Goal: Find specific page/section: Find specific page/section

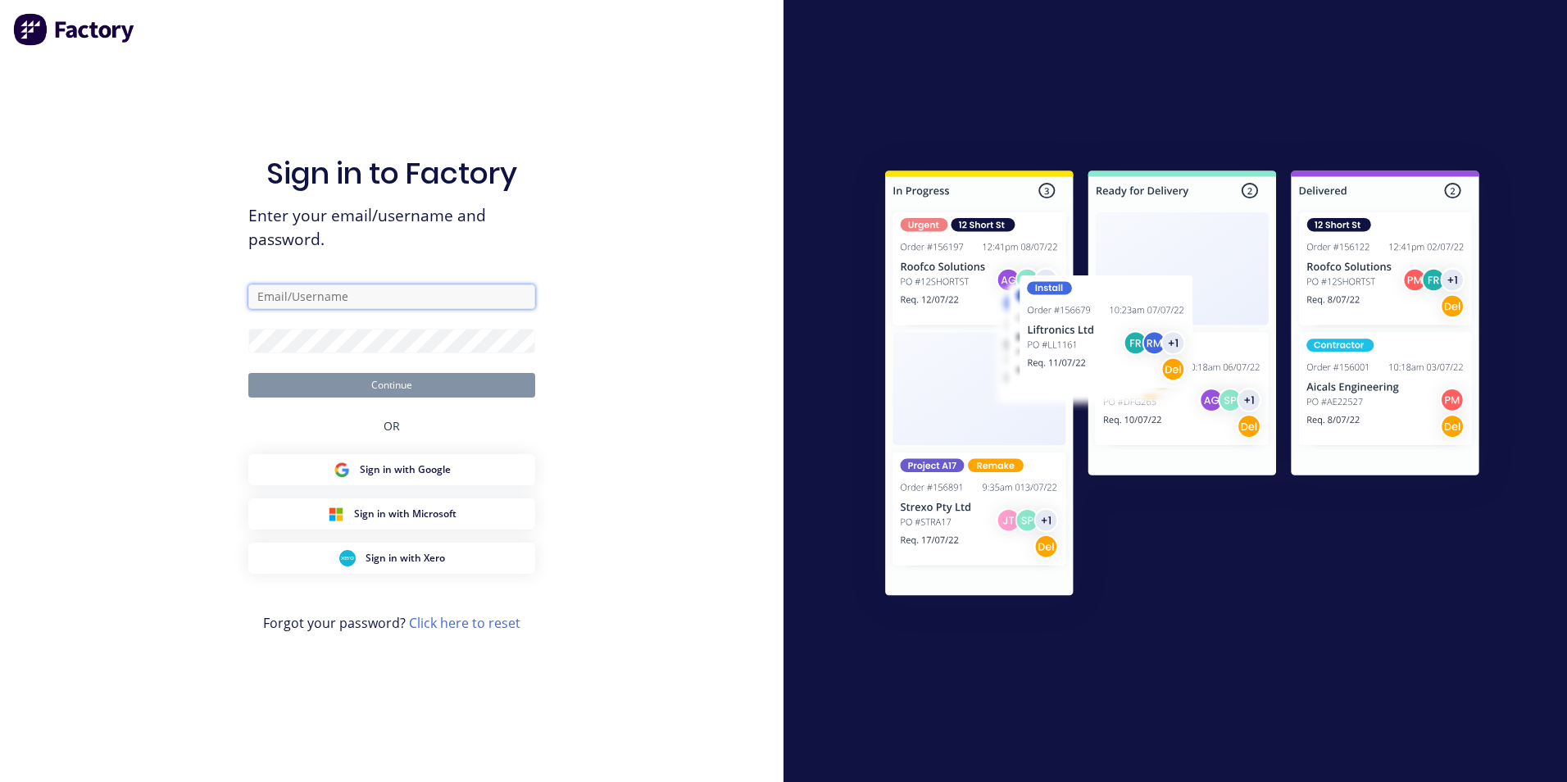
type input "[EMAIL_ADDRESS][DOMAIN_NAME]"
click at [452, 392] on button "Continue" at bounding box center [391, 385] width 287 height 25
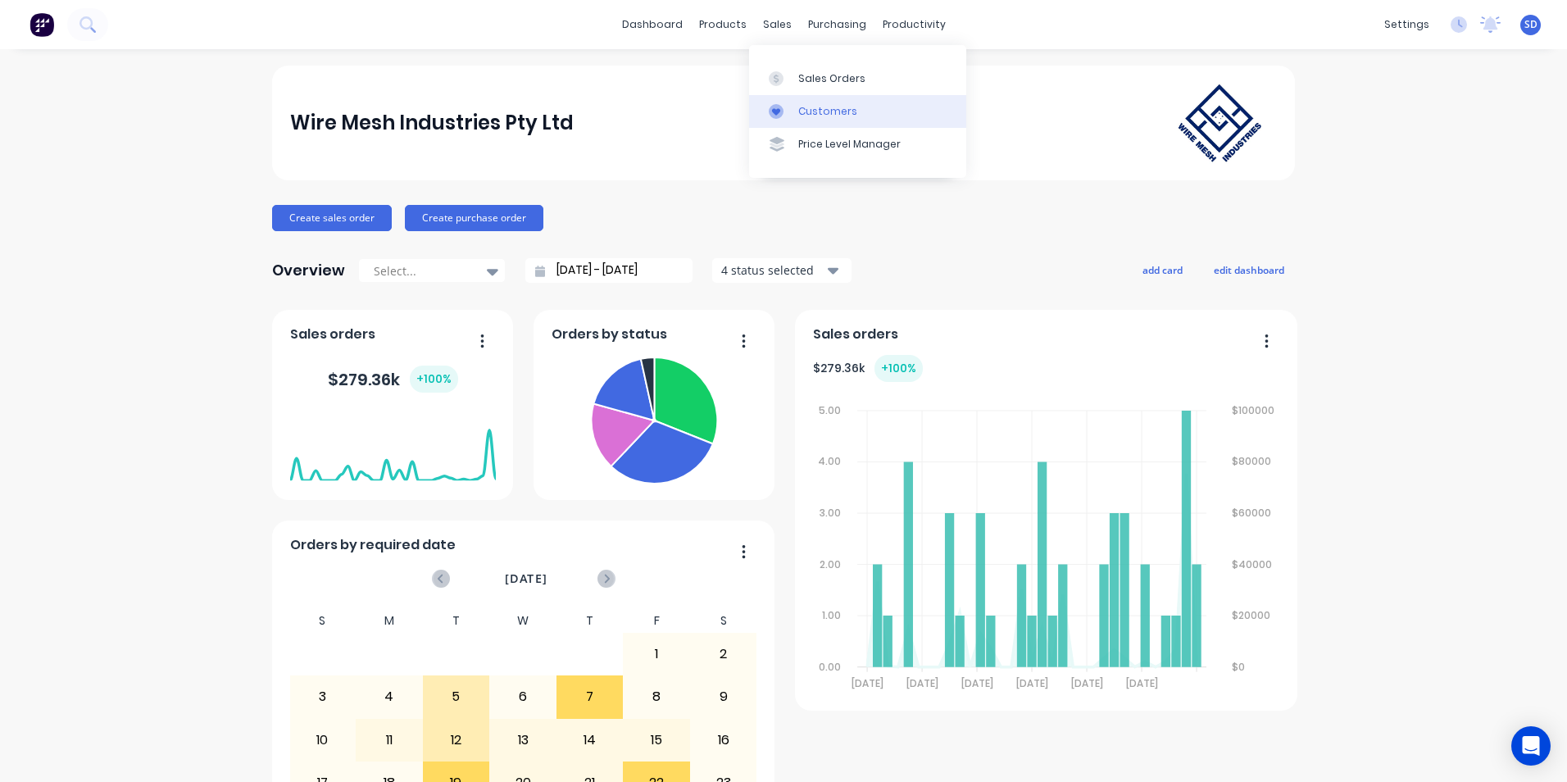
click at [796, 114] on link "Customers" at bounding box center [857, 111] width 217 height 33
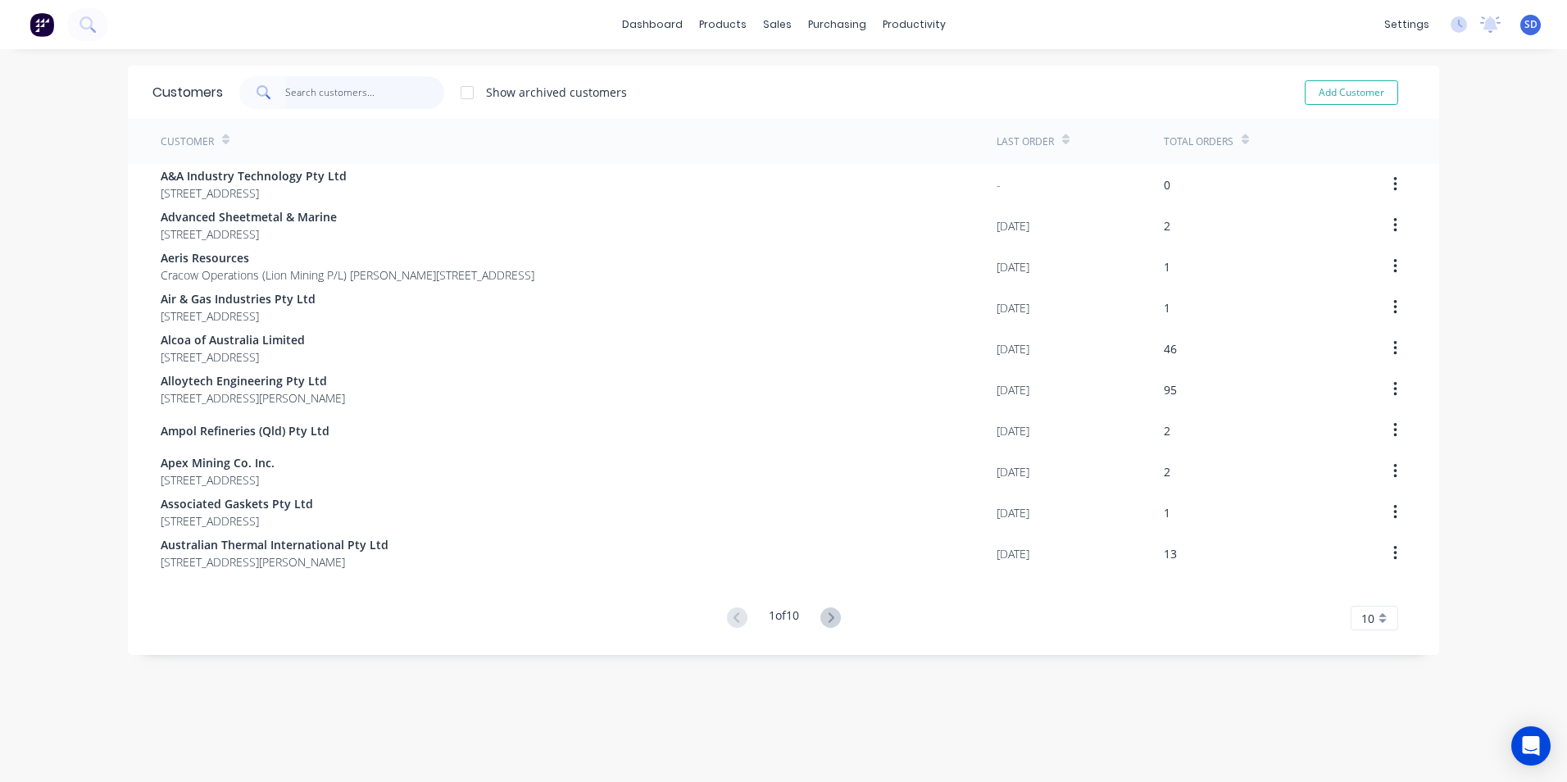
click at [365, 97] on input "text" at bounding box center [365, 92] width 160 height 33
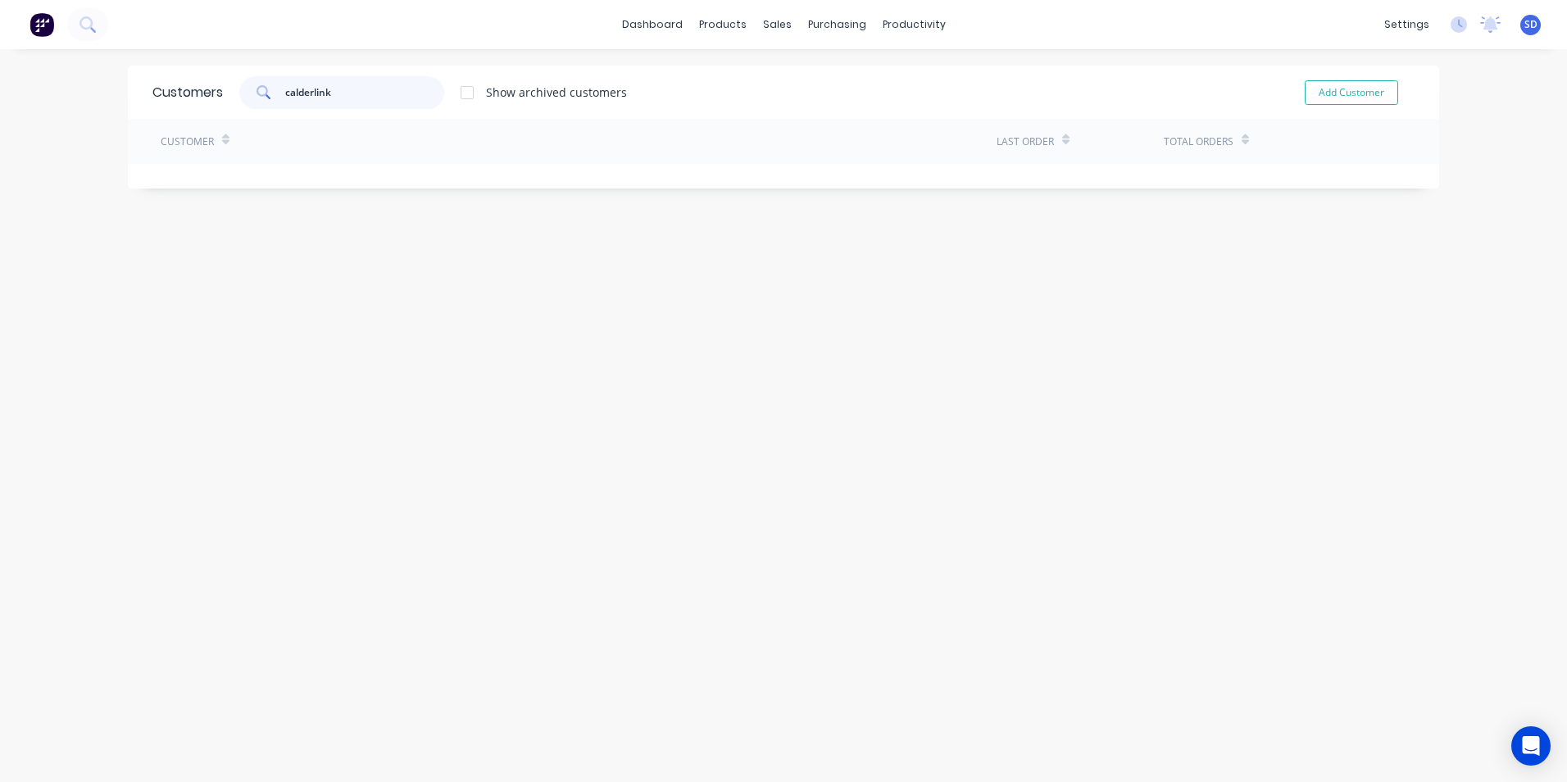
type input "calderlink"
click at [655, 30] on link "dashboard" at bounding box center [652, 24] width 77 height 25
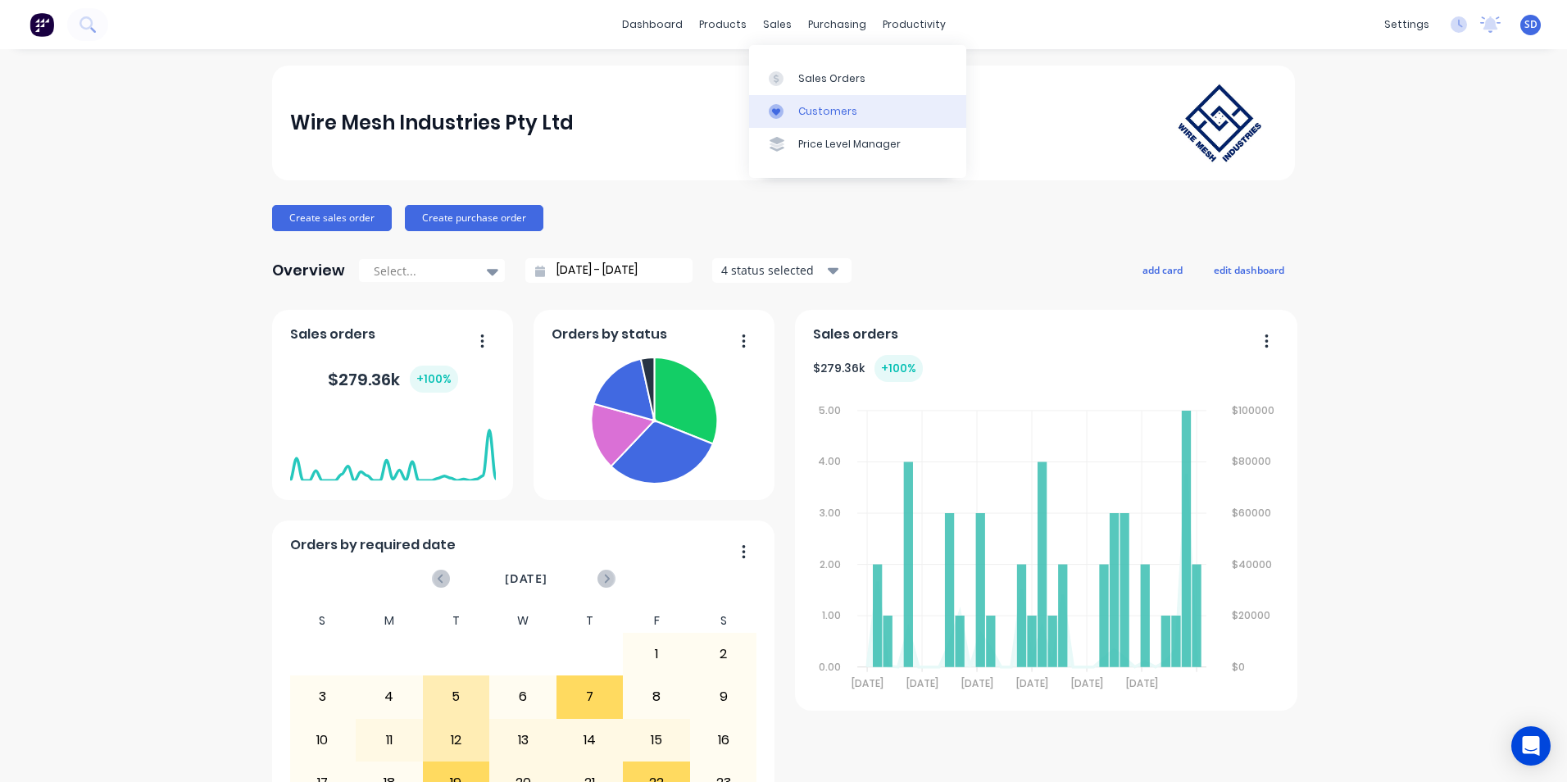
click at [810, 107] on div "Customers" at bounding box center [827, 111] width 59 height 15
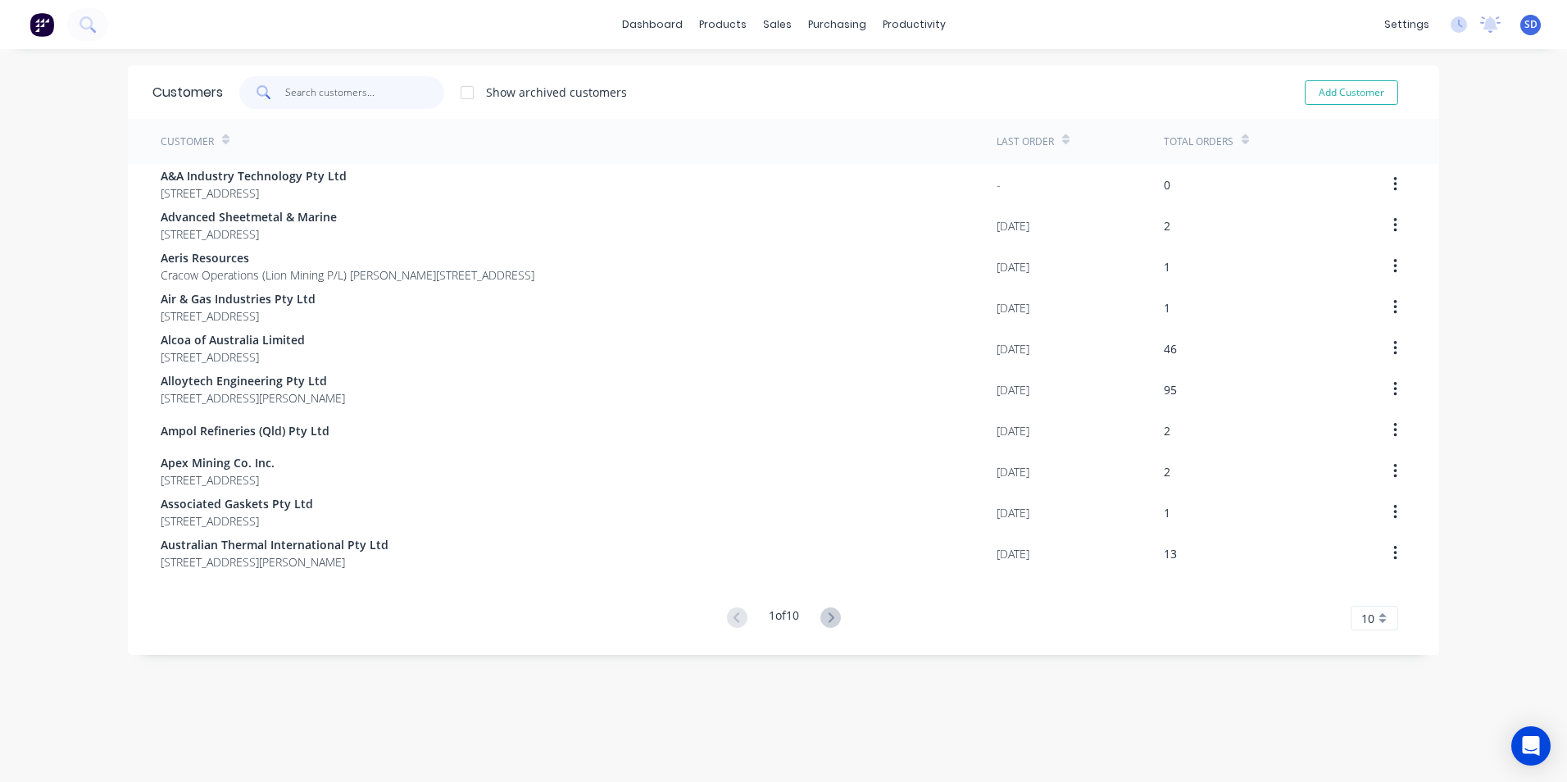
click at [309, 107] on input "text" at bounding box center [365, 92] width 160 height 33
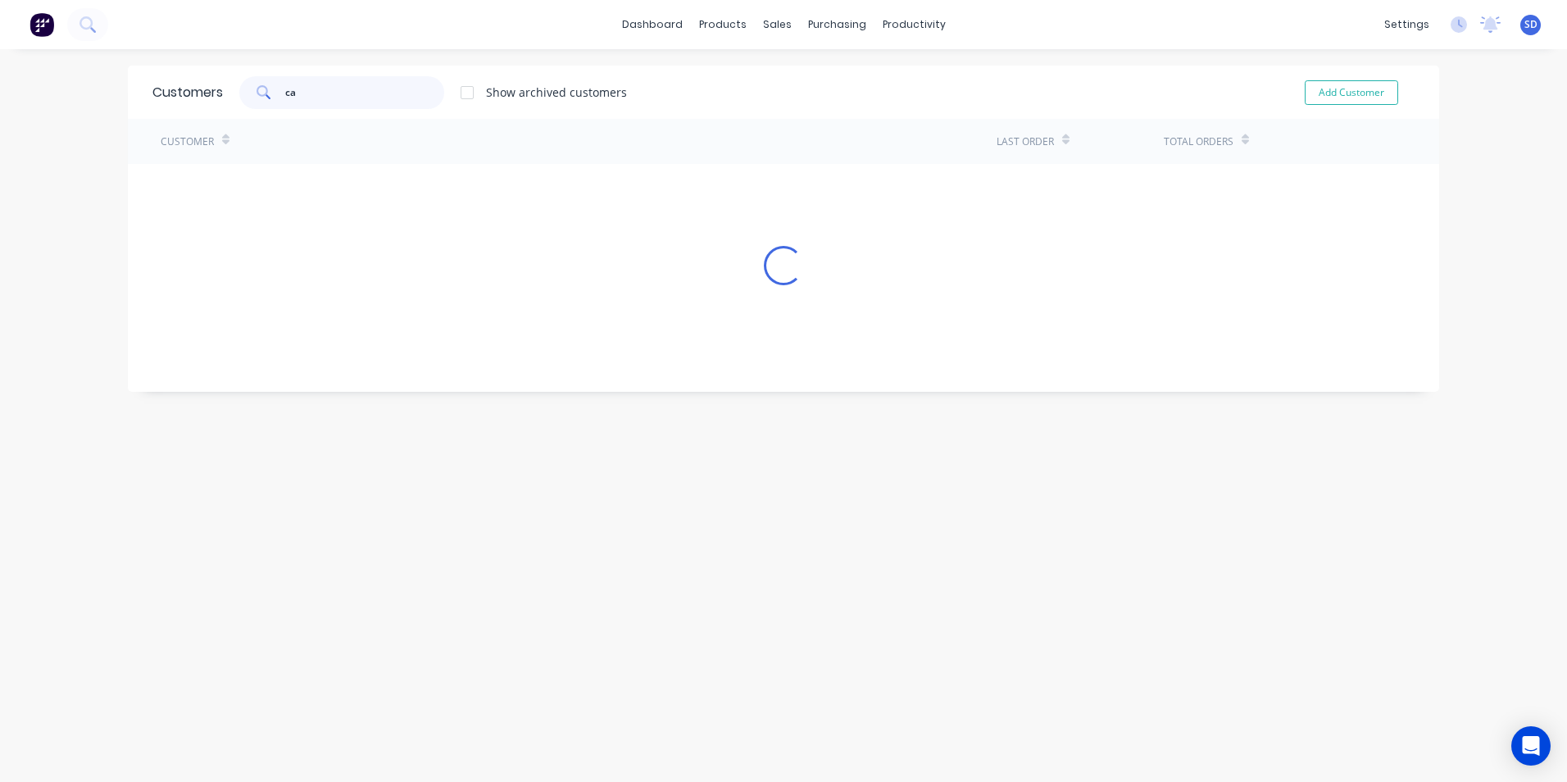
type input "c"
type input "alcoa"
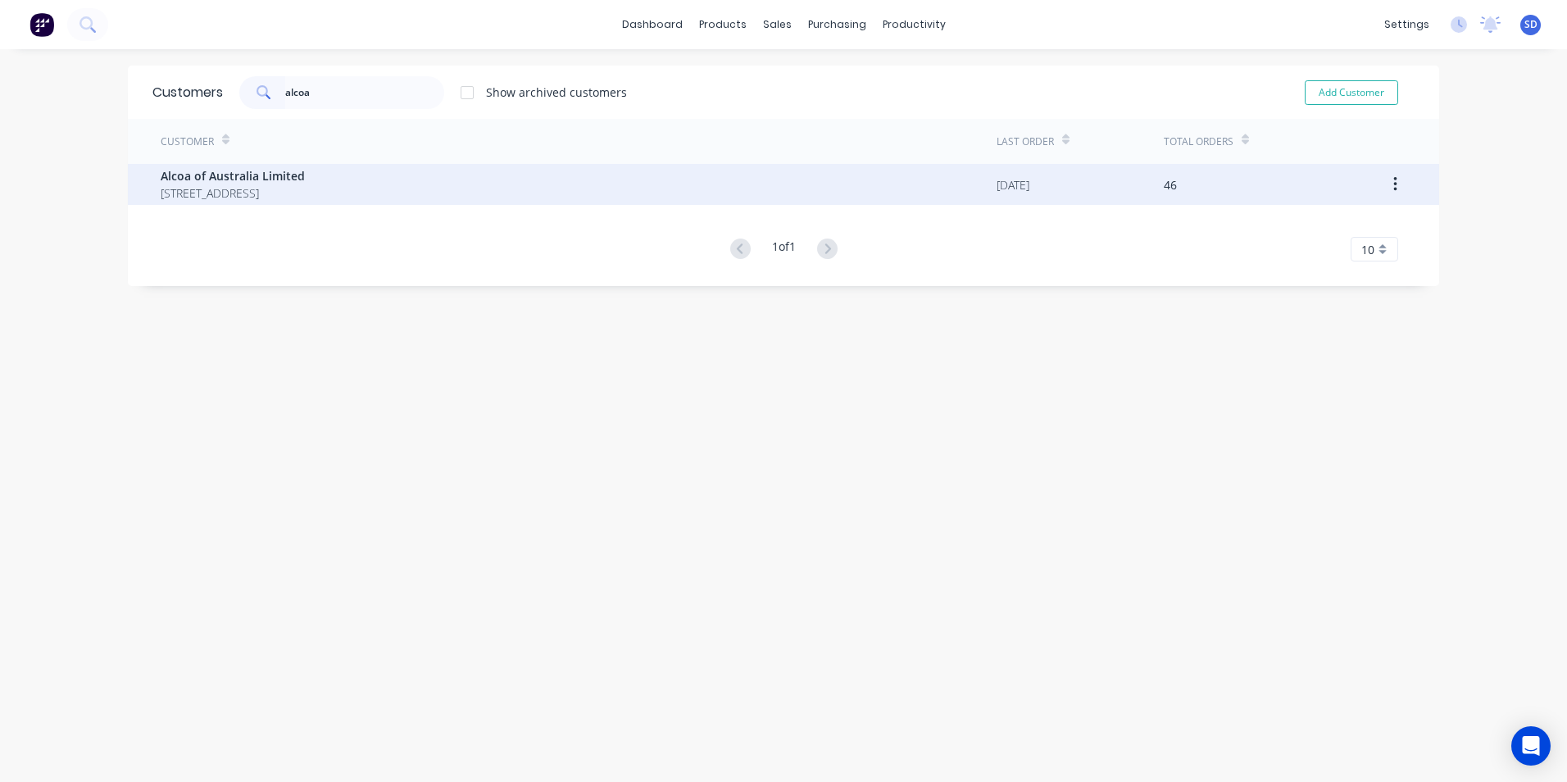
click at [305, 175] on span "Alcoa of Australia Limited" at bounding box center [233, 175] width 144 height 17
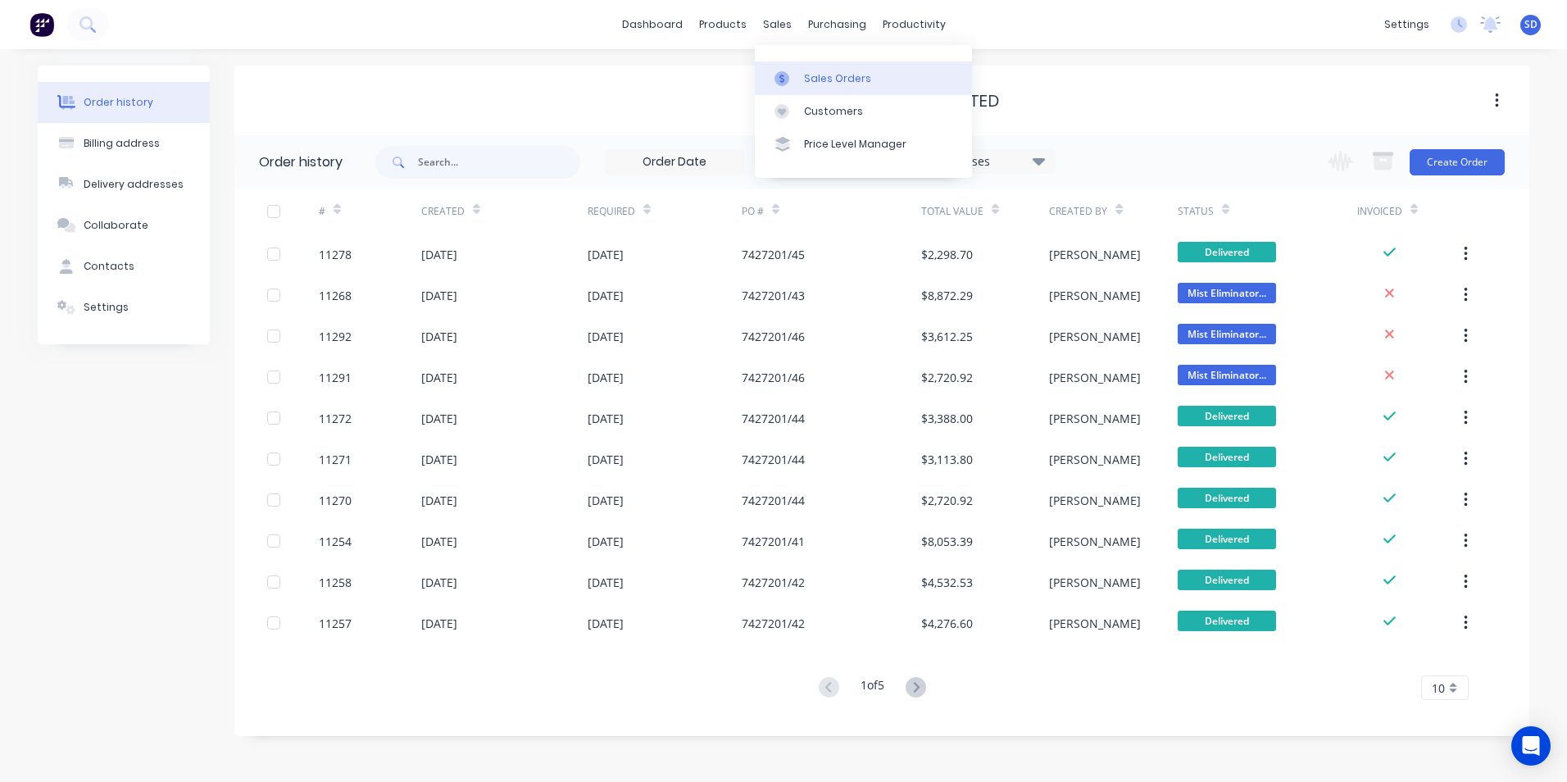
click at [797, 72] on div at bounding box center [786, 78] width 25 height 15
